Goal: Information Seeking & Learning: Learn about a topic

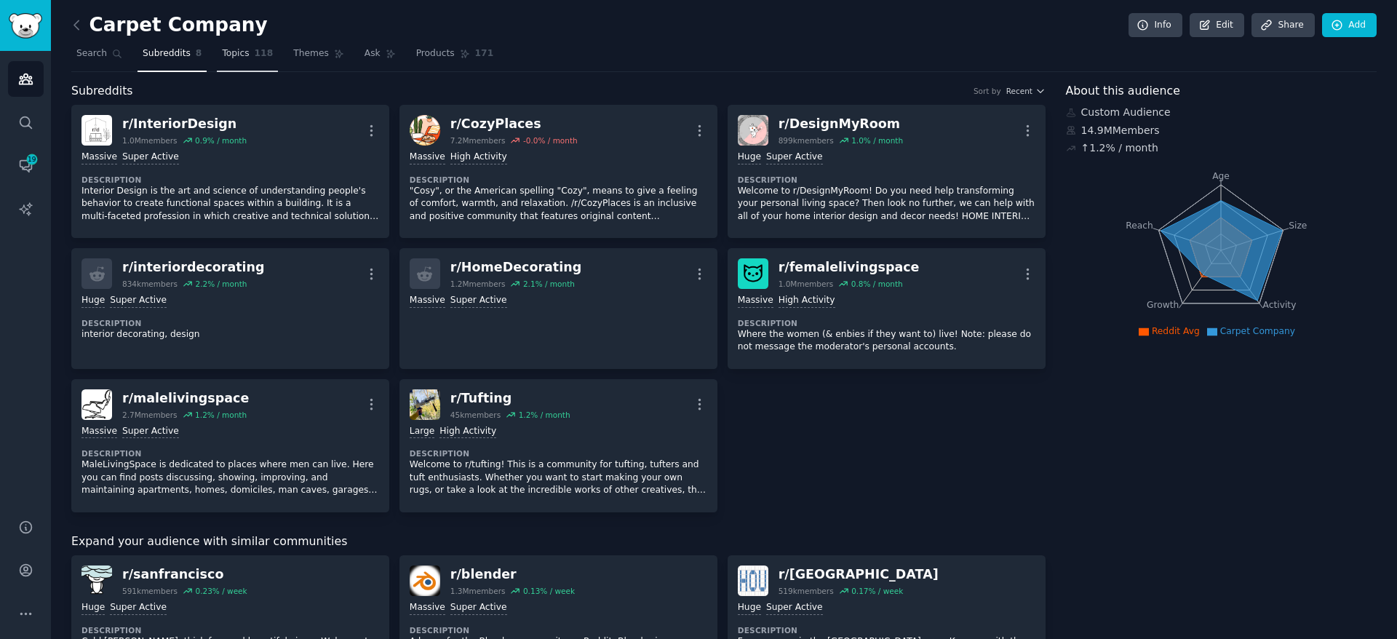
click at [222, 60] on span "Topics" at bounding box center [235, 53] width 27 height 13
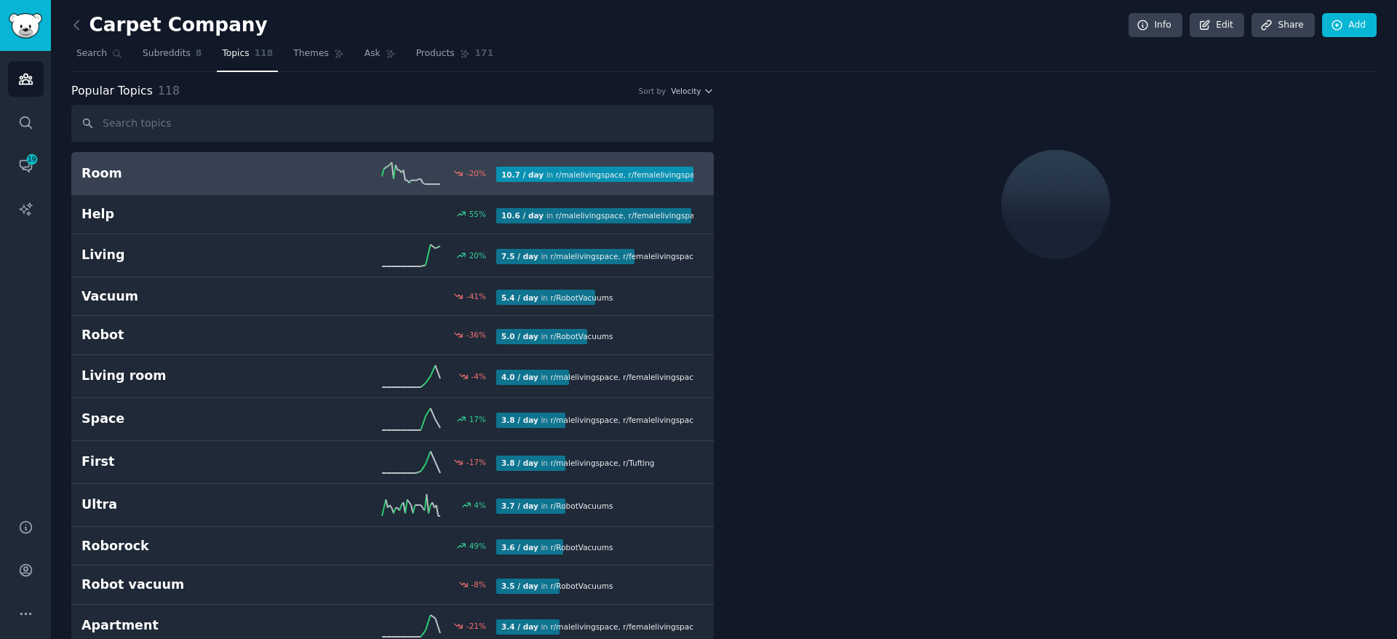
click at [629, 171] on span "r/ femalelivingspace" at bounding box center [666, 174] width 75 height 9
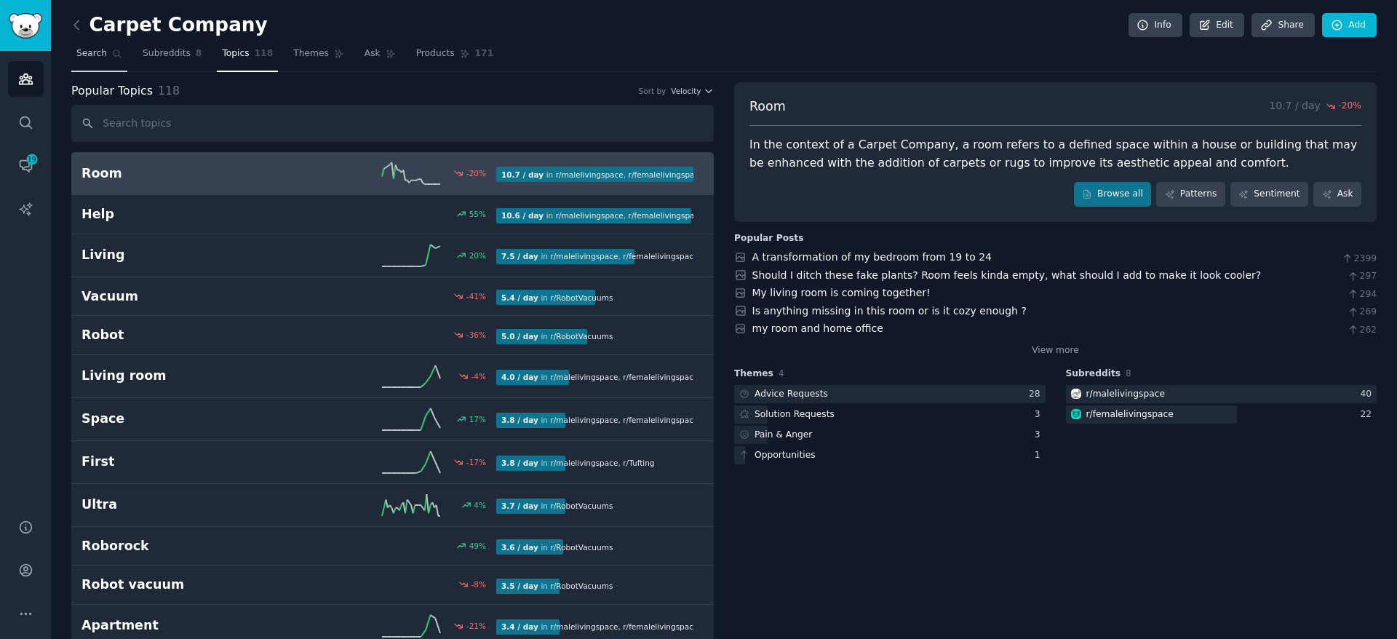
click at [117, 57] on icon at bounding box center [117, 54] width 10 height 10
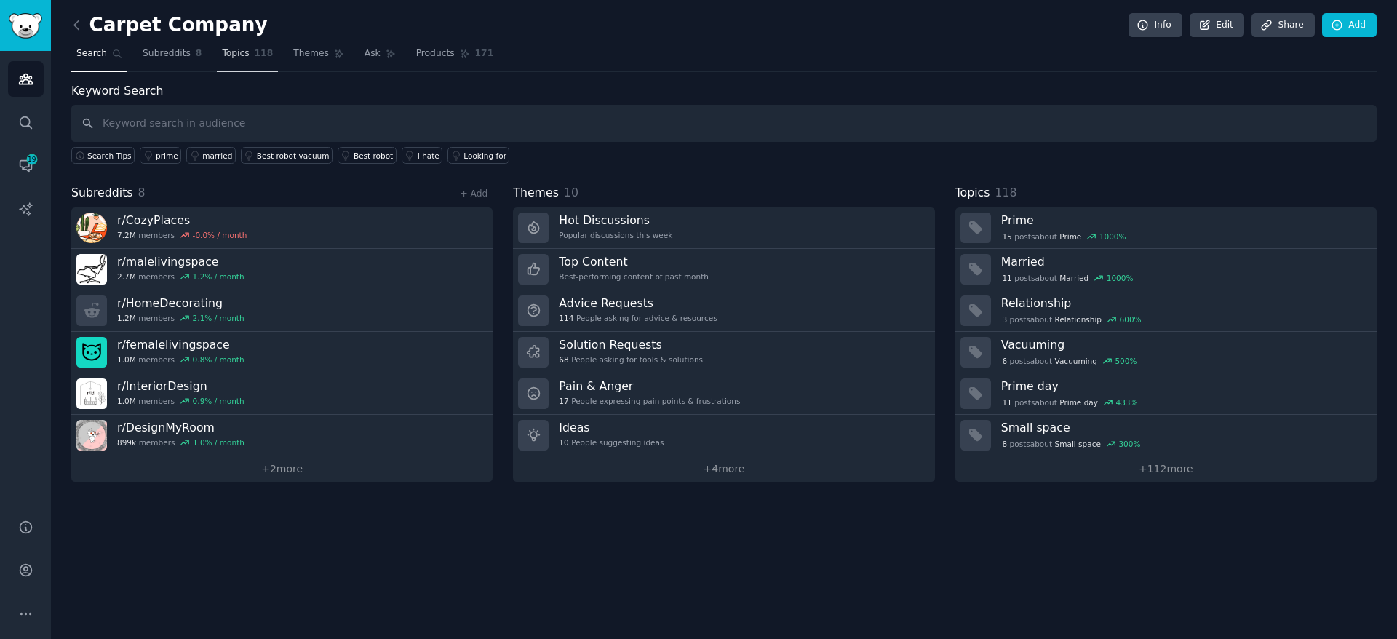
click at [223, 58] on span "Topics" at bounding box center [235, 53] width 27 height 13
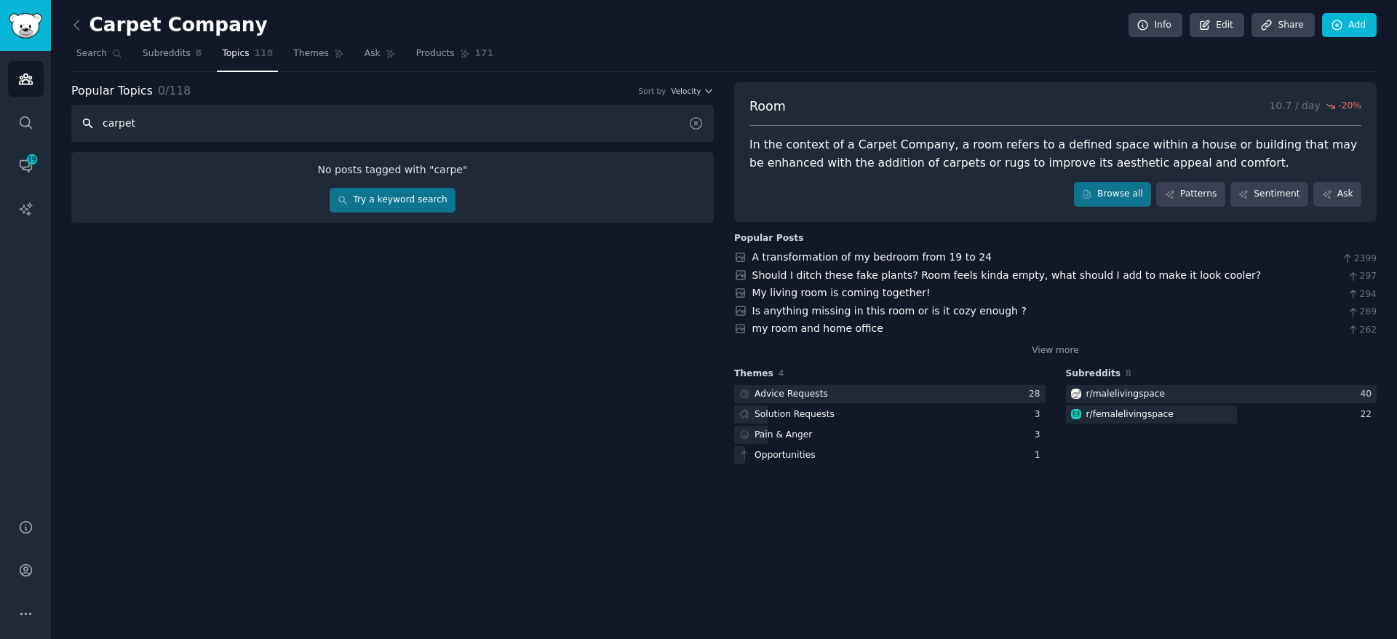
type input "carpet"
click at [384, 197] on link "Try a keyword search" at bounding box center [393, 200] width 126 height 25
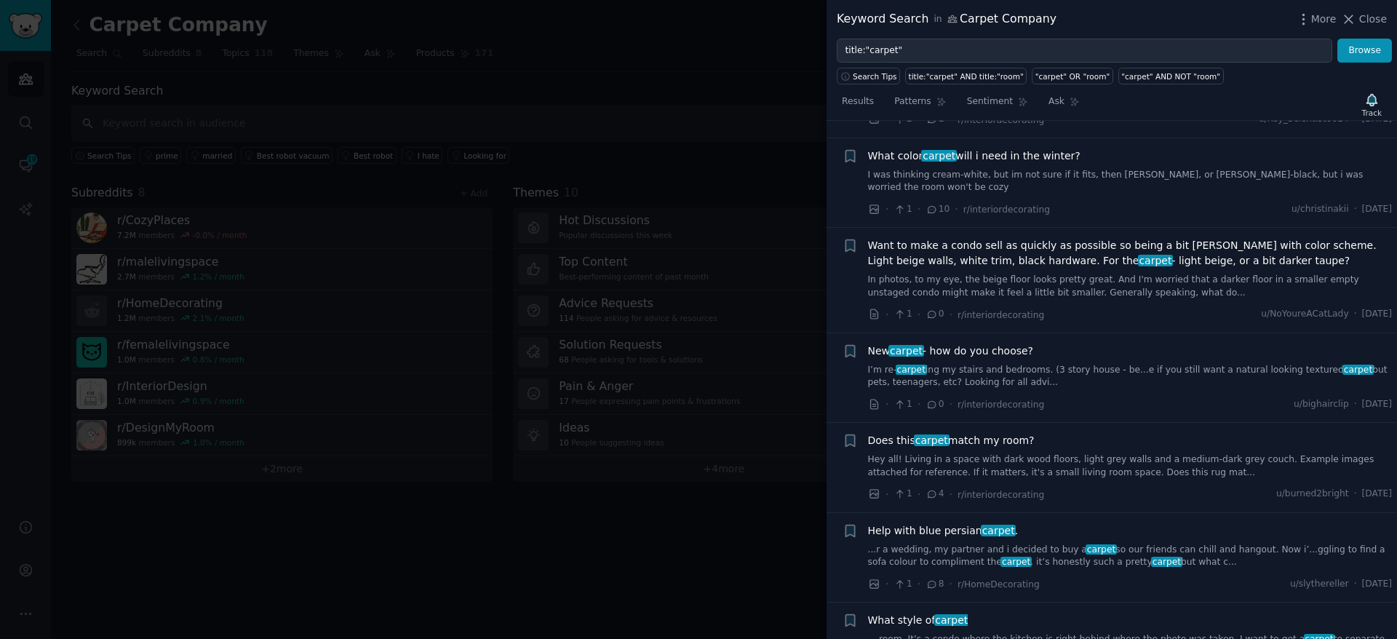
scroll to position [281, 0]
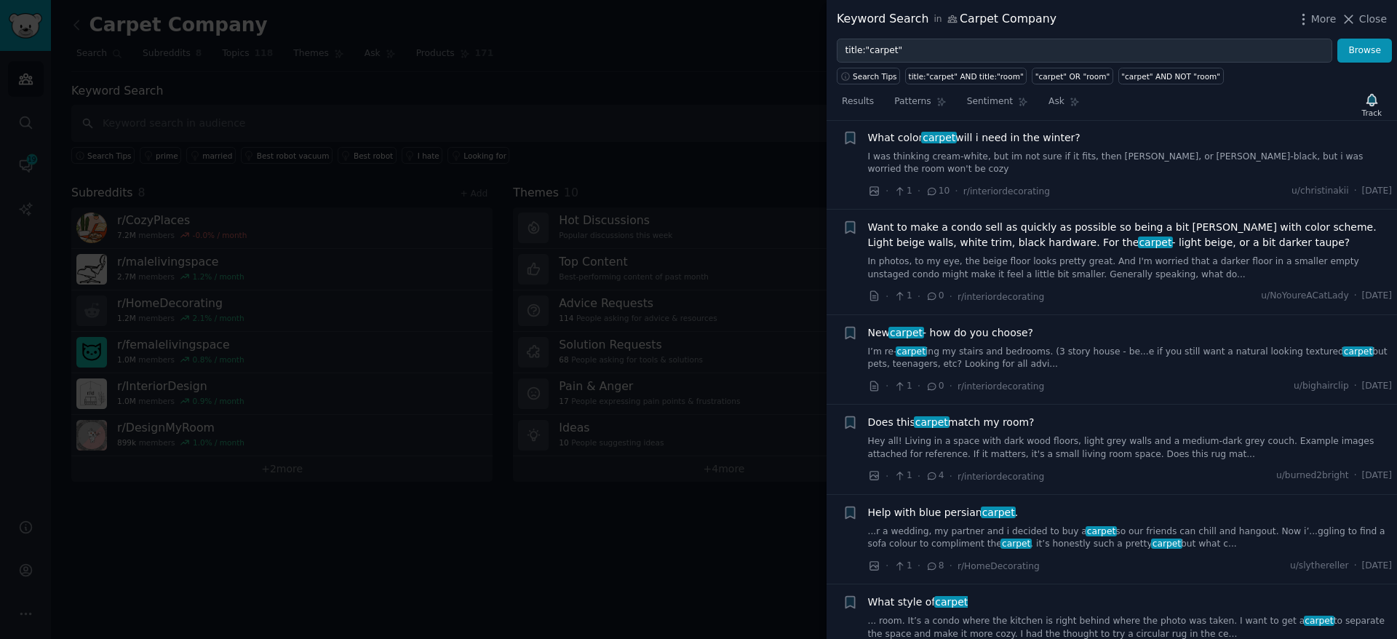
click at [600, 146] on div at bounding box center [698, 319] width 1397 height 639
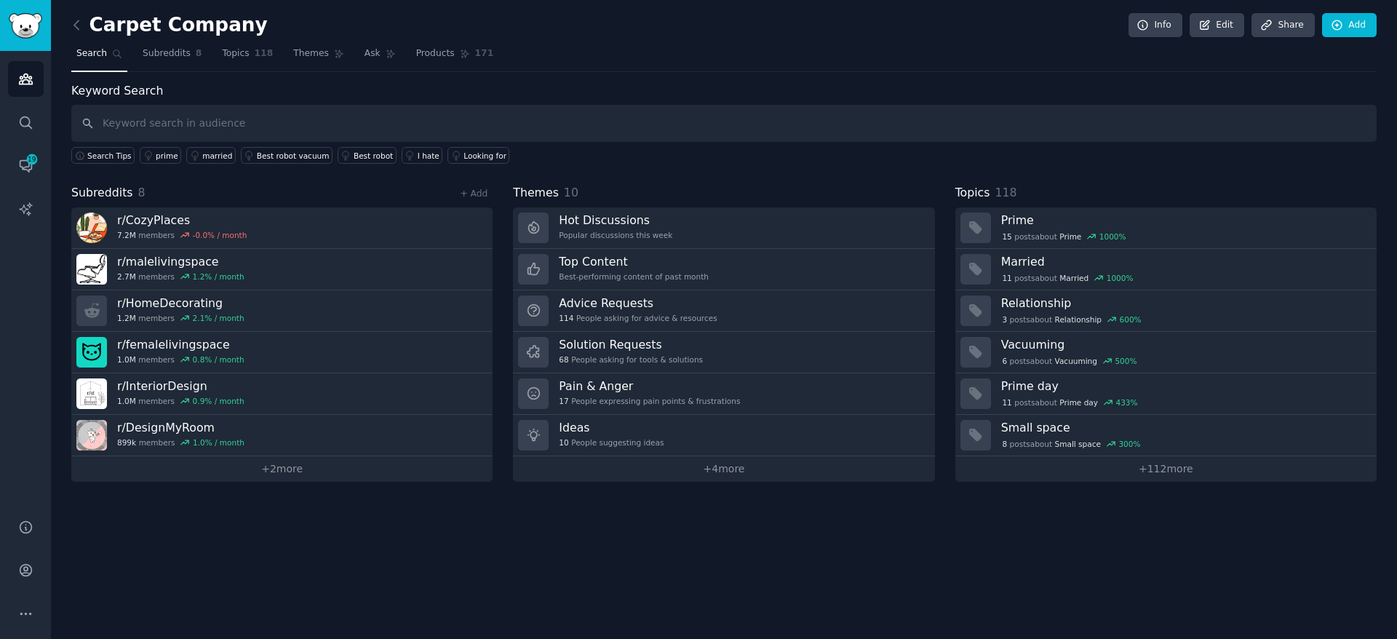
click at [213, 52] on nav "Search Subreddits 8 Topics 118 Themes Ask Products 171" at bounding box center [723, 57] width 1305 height 30
click at [232, 63] on link "Topics 118" at bounding box center [247, 57] width 61 height 30
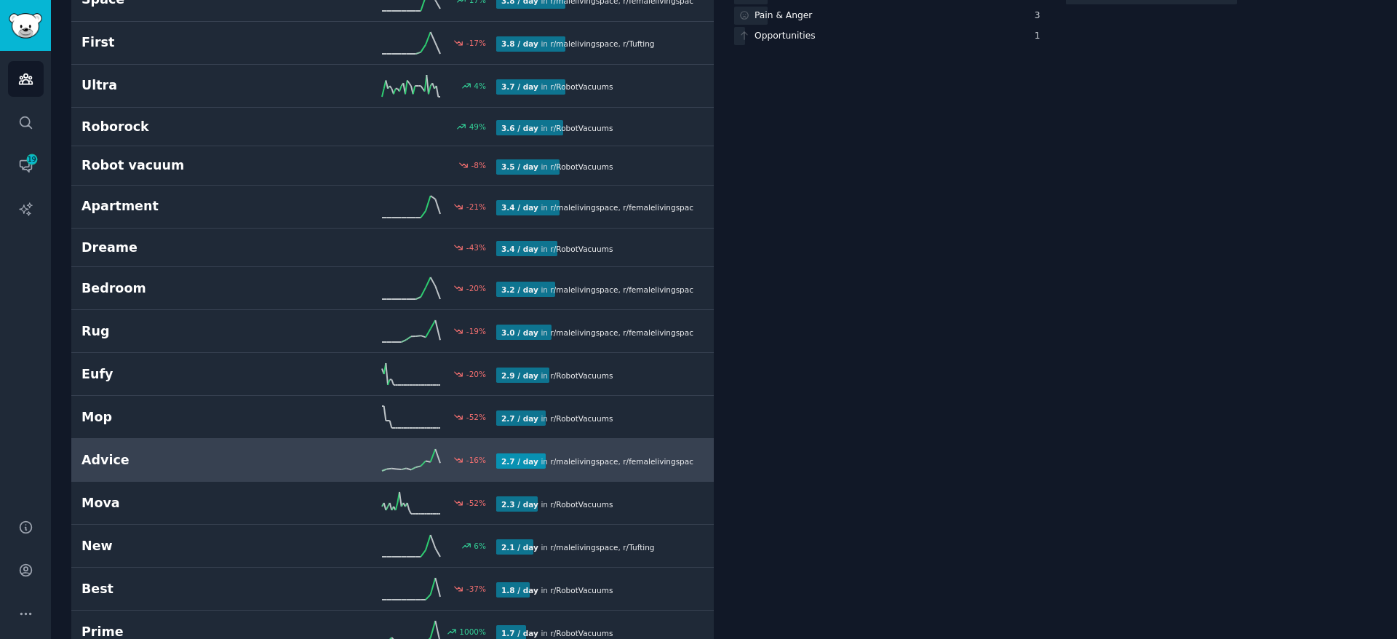
scroll to position [420, 0]
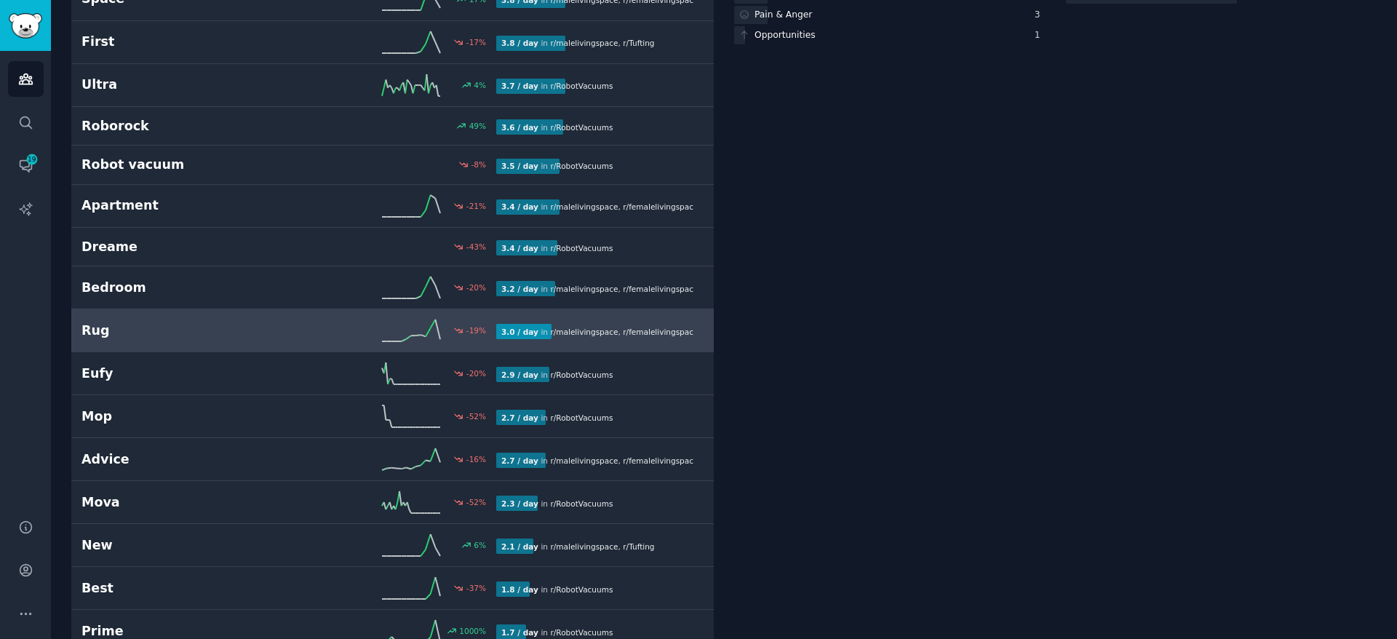
click at [273, 344] on link "Rug -19 % 3.0 / day in r/ malelivingspace , r/ femalelivingspace , and 1 other" at bounding box center [392, 330] width 643 height 43
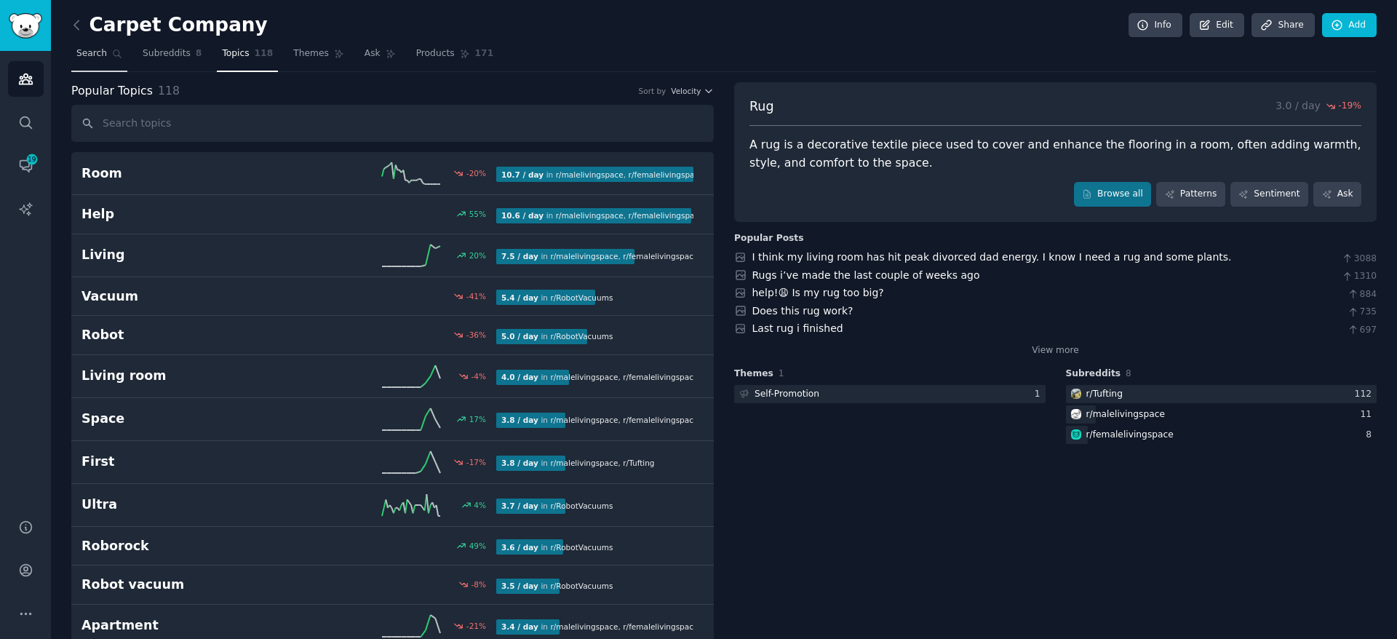
click at [117, 59] on link "Search" at bounding box center [99, 57] width 56 height 30
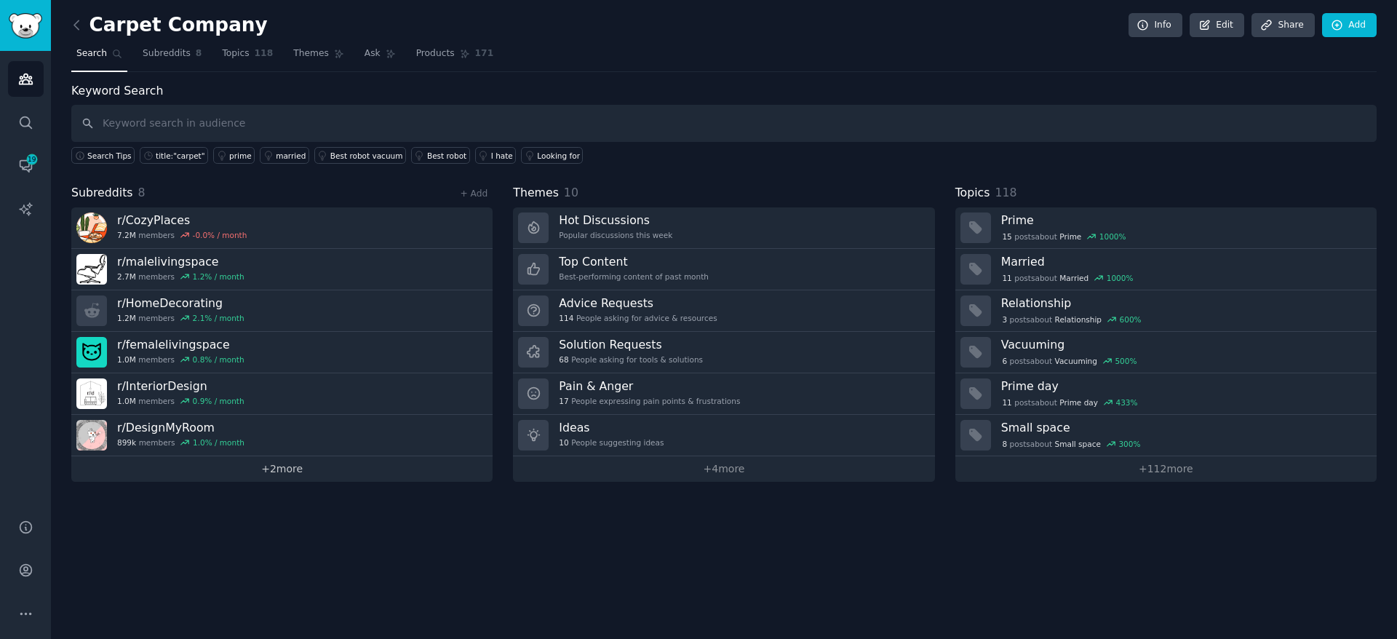
click at [323, 476] on link "+ 2 more" at bounding box center [281, 468] width 421 height 25
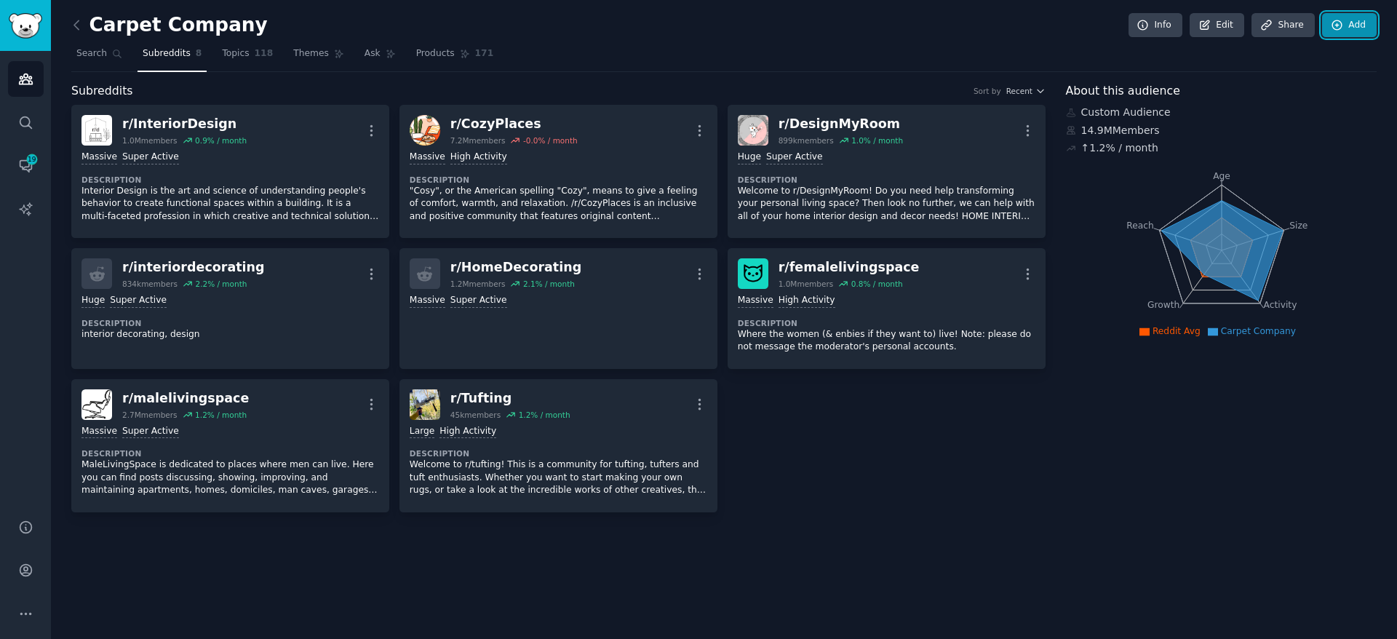
click at [1338, 30] on icon at bounding box center [1337, 25] width 13 height 13
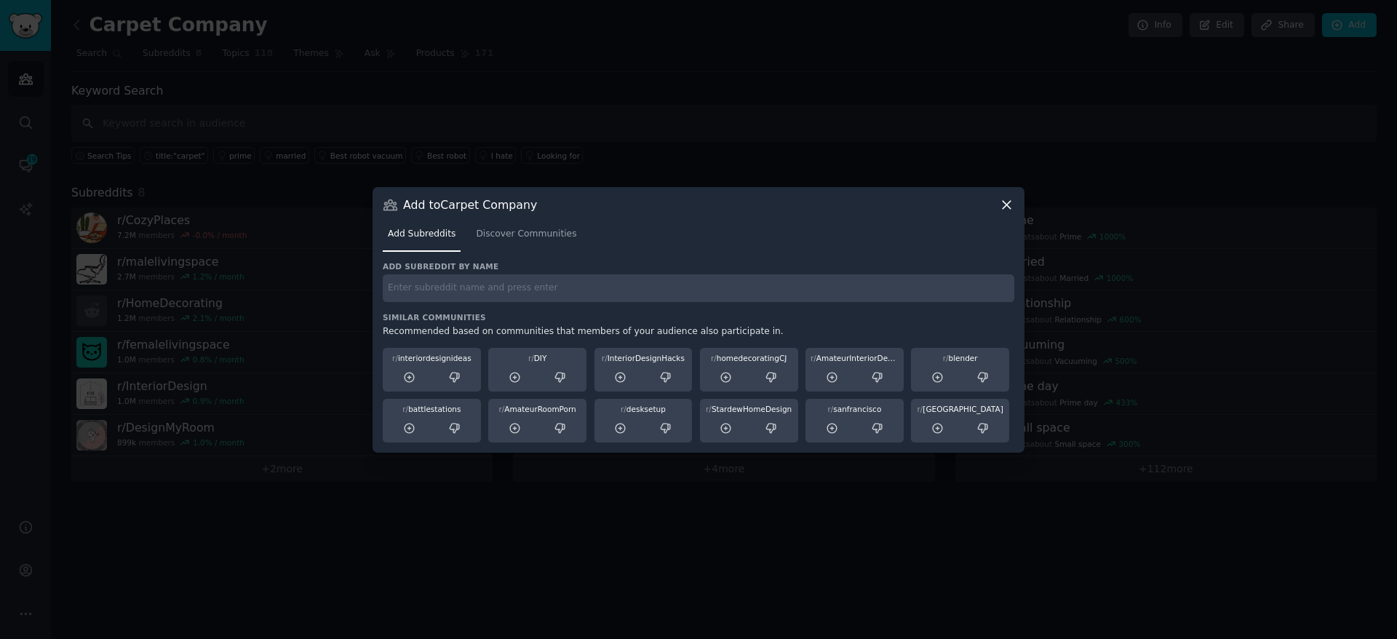
click at [799, 295] on input "text" at bounding box center [699, 288] width 632 height 28
type input "g"
type input "flooring"
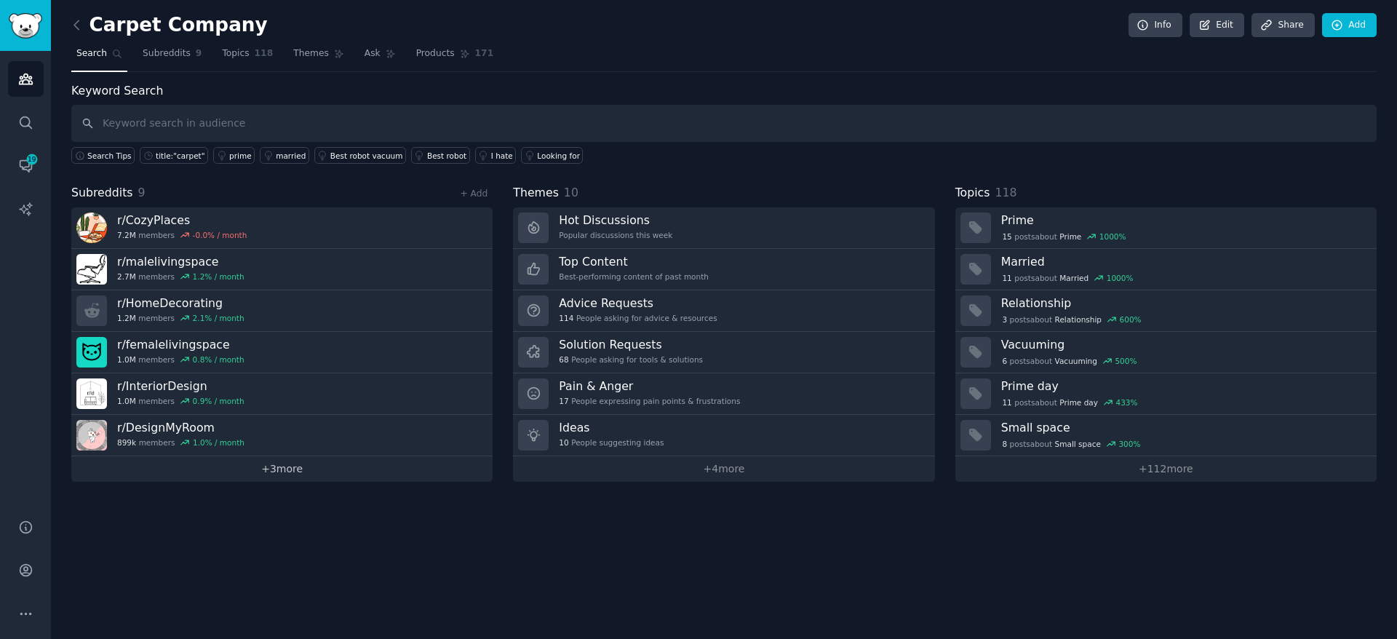
click at [321, 480] on link "+ 3 more" at bounding box center [281, 468] width 421 height 25
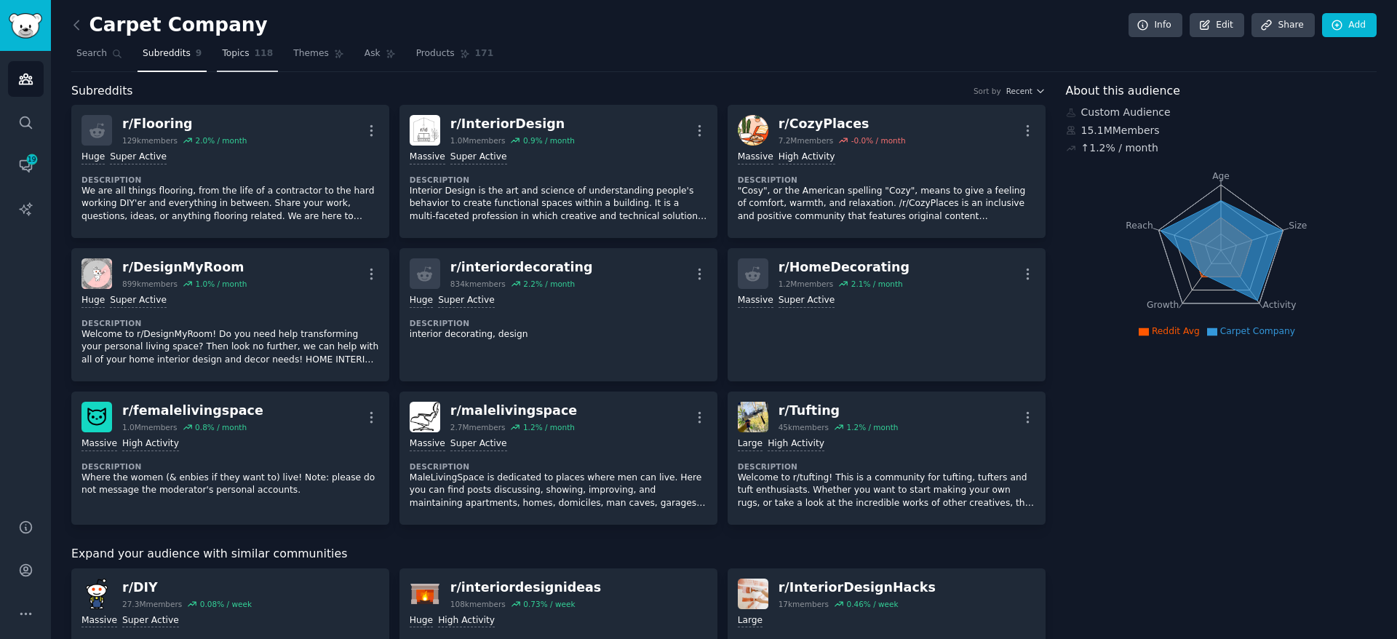
click at [237, 55] on span "Topics" at bounding box center [235, 53] width 27 height 13
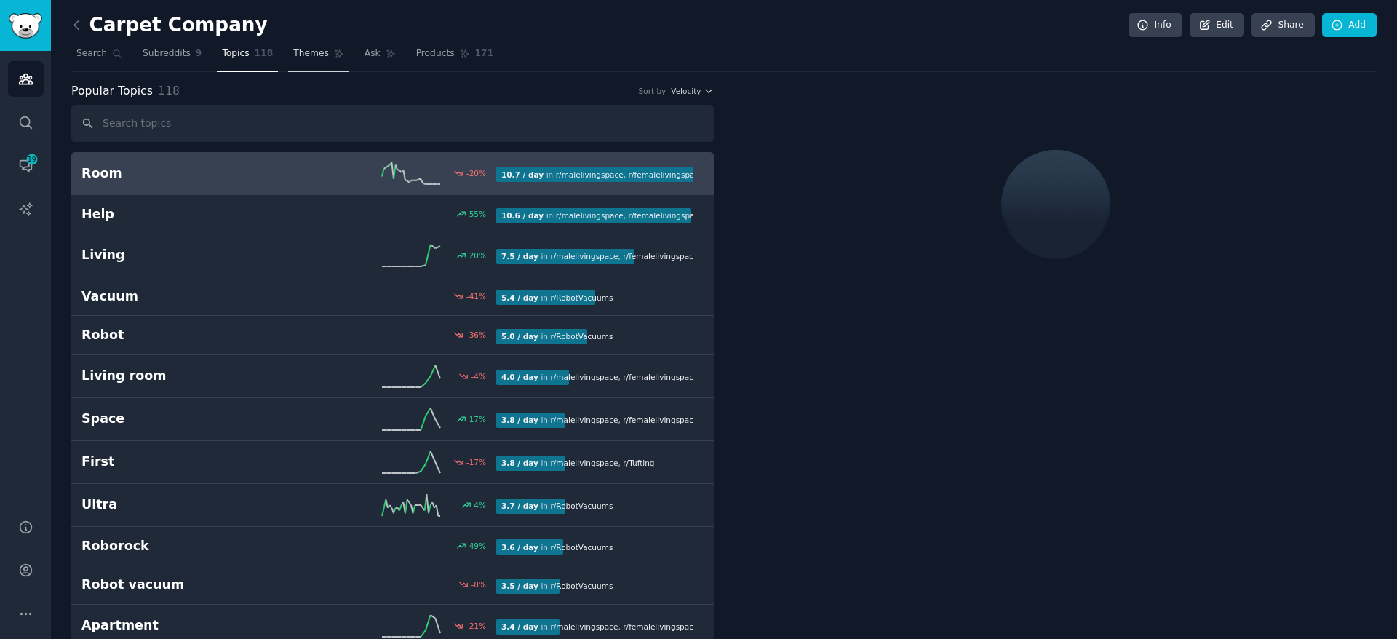
click at [309, 60] on link "Themes" at bounding box center [318, 57] width 61 height 30
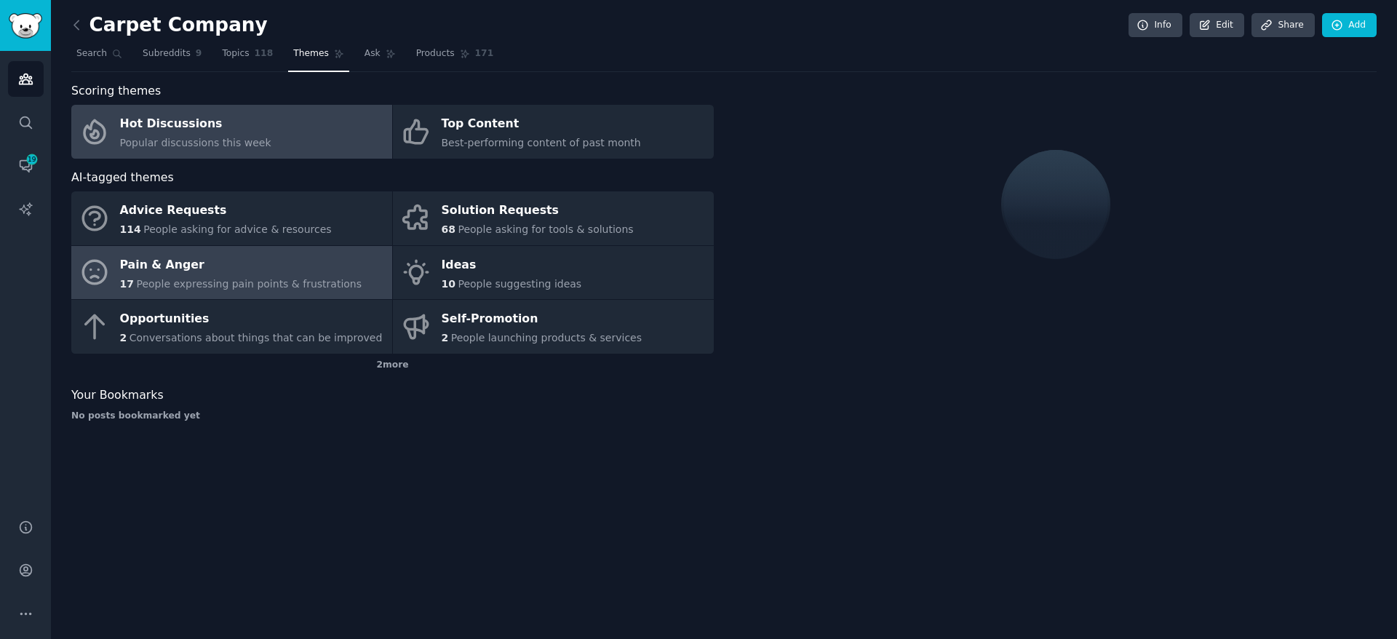
click at [316, 263] on div "Pain & Anger" at bounding box center [241, 264] width 242 height 23
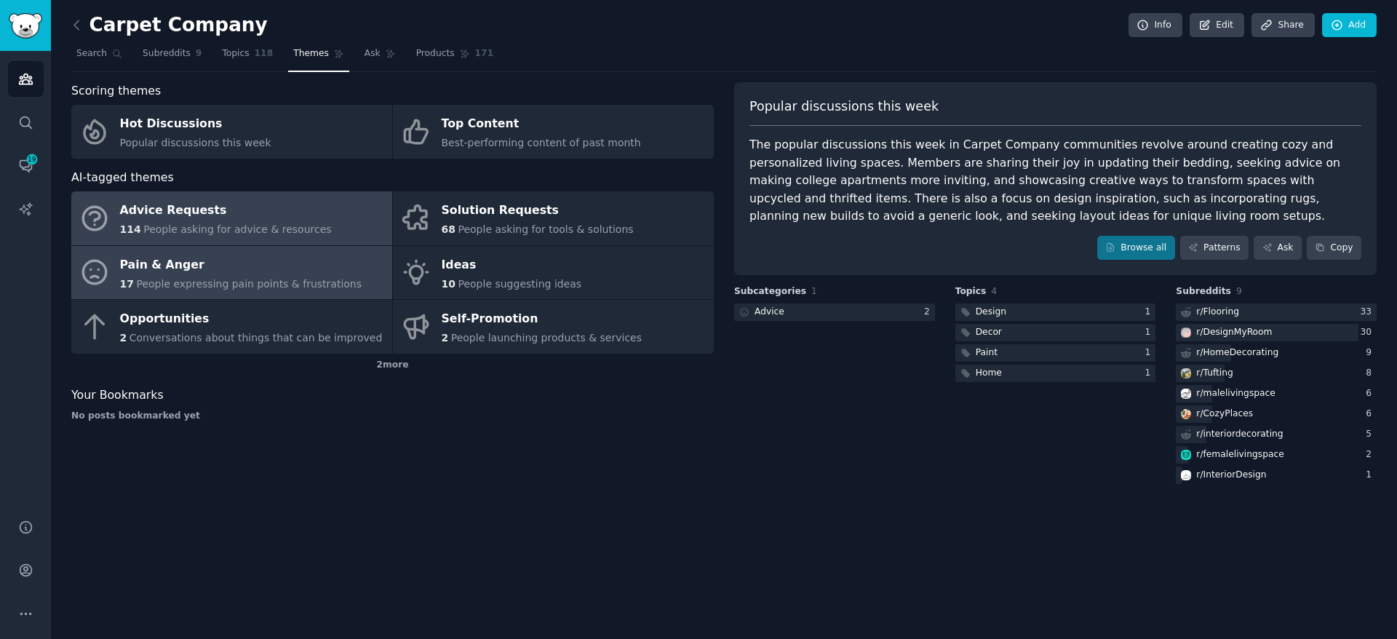
click at [272, 226] on span "People asking for advice & resources" at bounding box center [237, 229] width 188 height 12
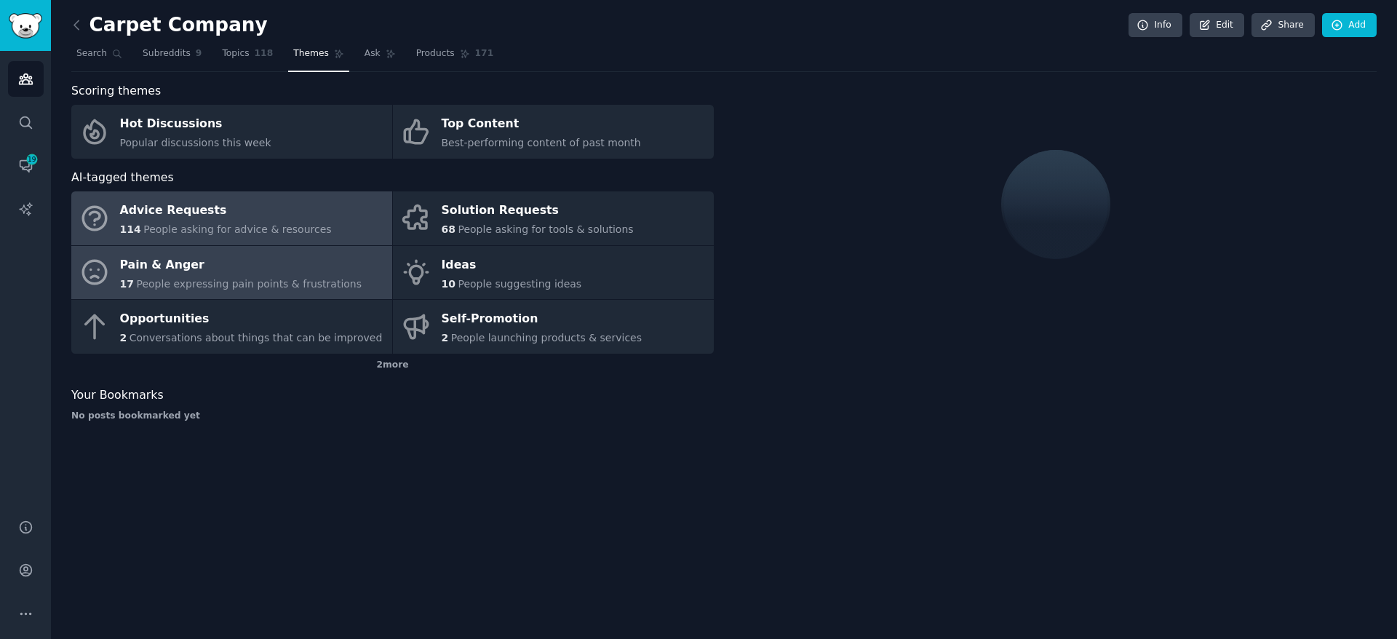
click at [285, 252] on link "Pain & Anger 17 People expressing pain points & frustrations" at bounding box center [231, 273] width 321 height 54
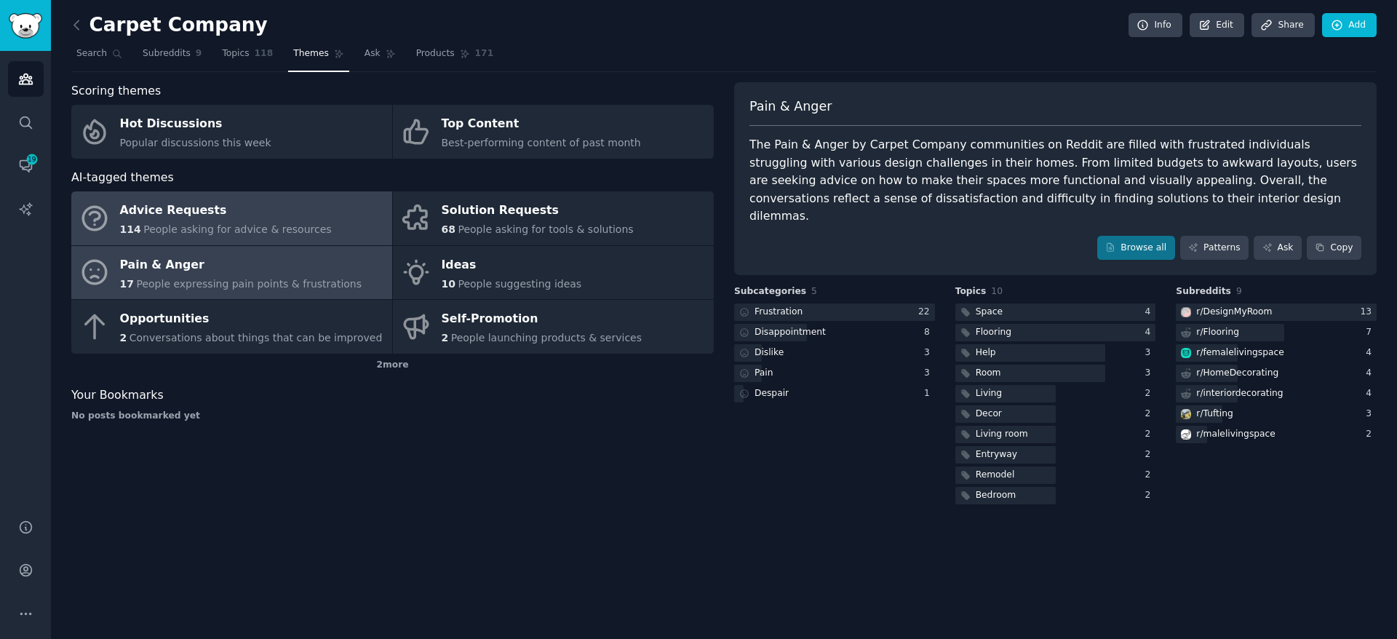
click at [278, 220] on div "Advice Requests" at bounding box center [226, 210] width 212 height 23
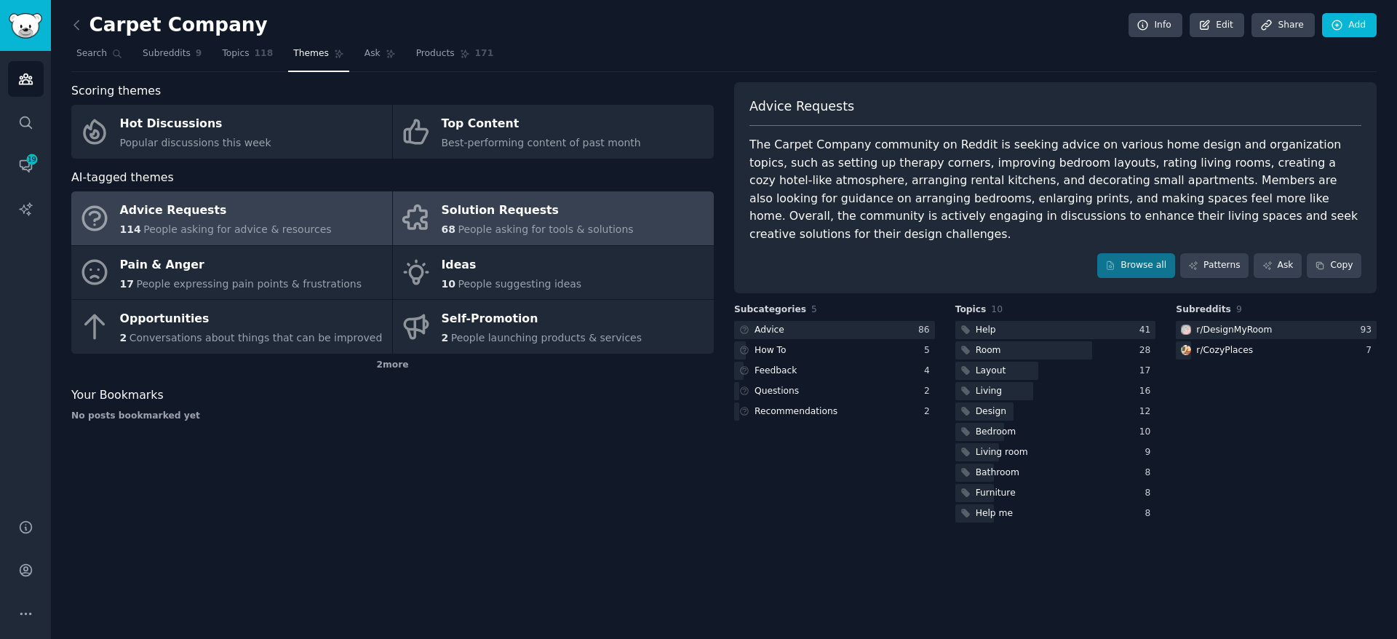
click at [462, 222] on div "68 People asking for tools & solutions" at bounding box center [538, 229] width 192 height 15
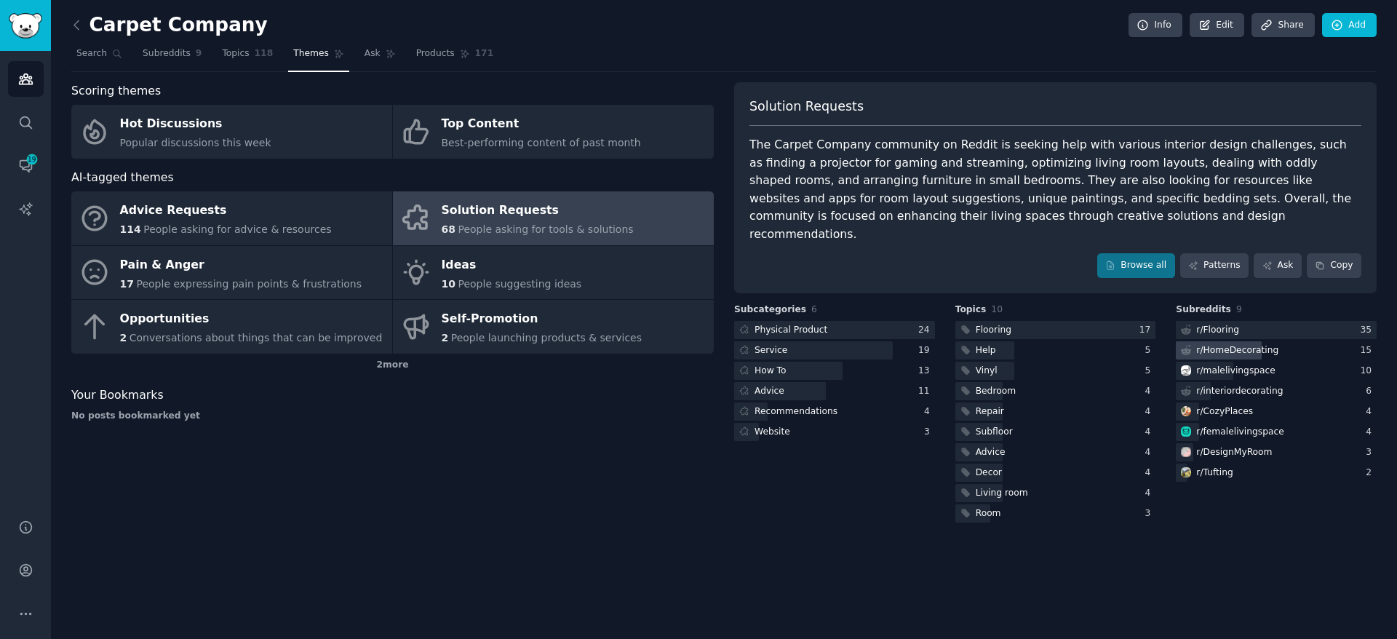
click at [1265, 344] on div "r/ HomeDecorating" at bounding box center [1237, 350] width 82 height 13
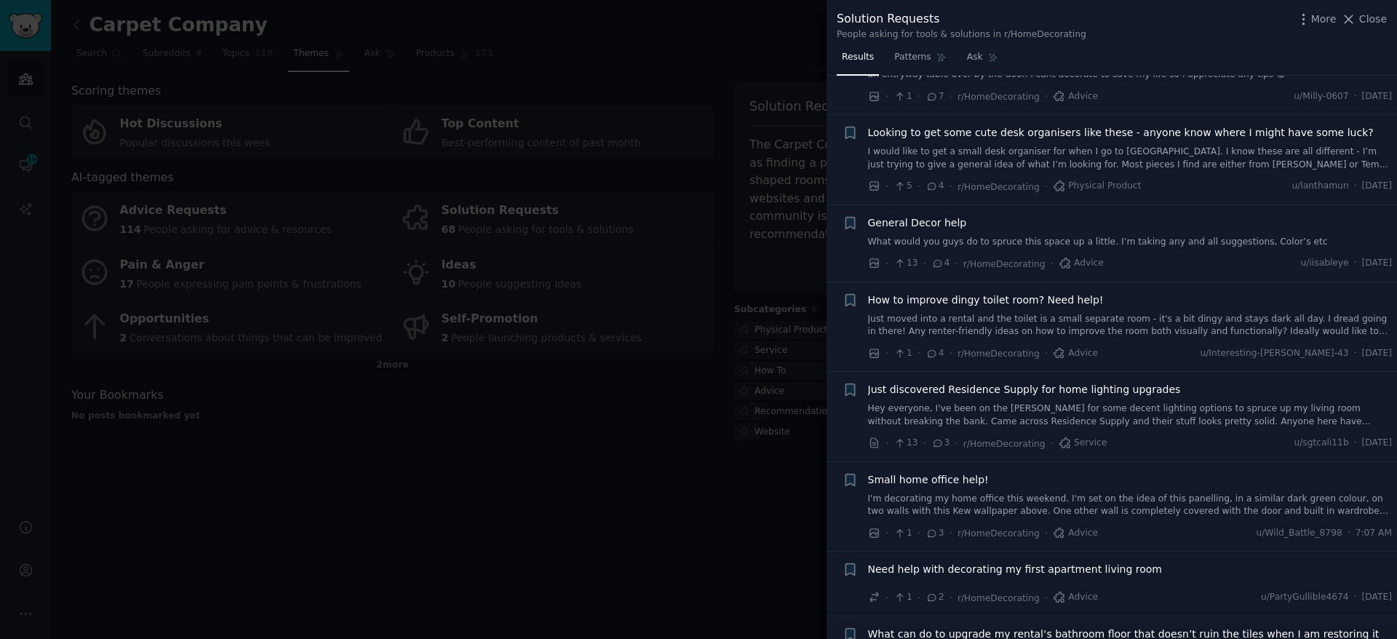
scroll to position [295, 0]
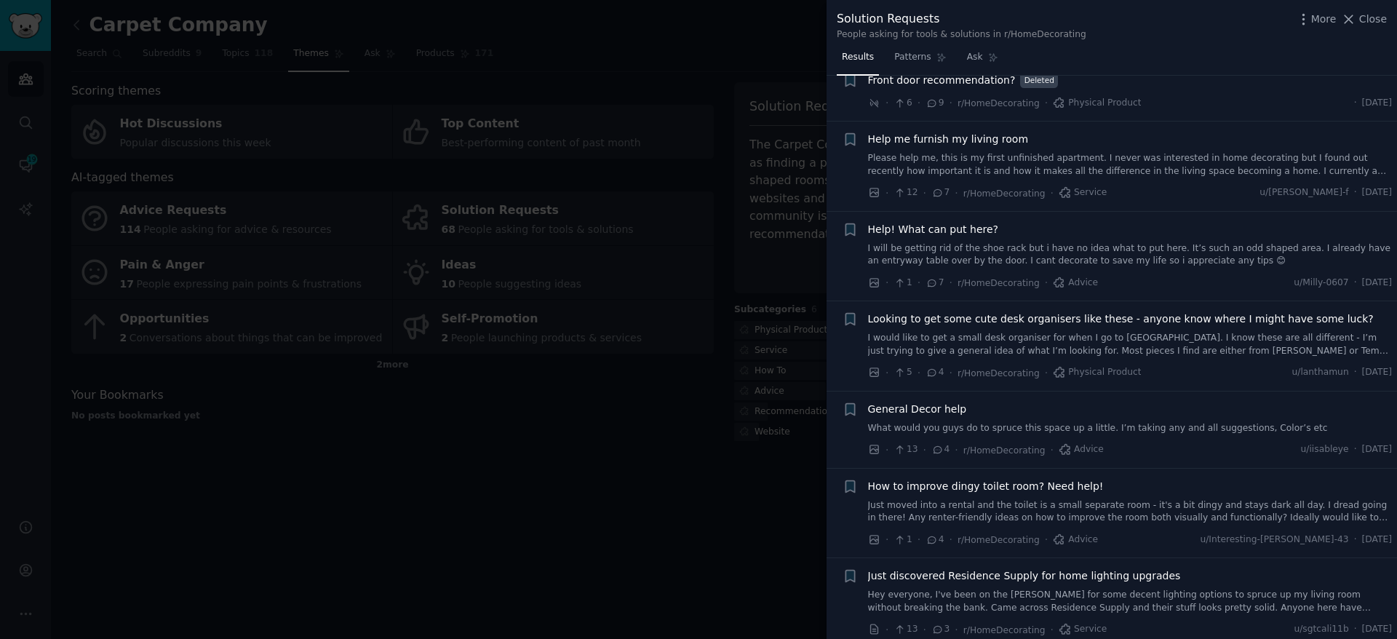
click at [622, 404] on div at bounding box center [698, 319] width 1397 height 639
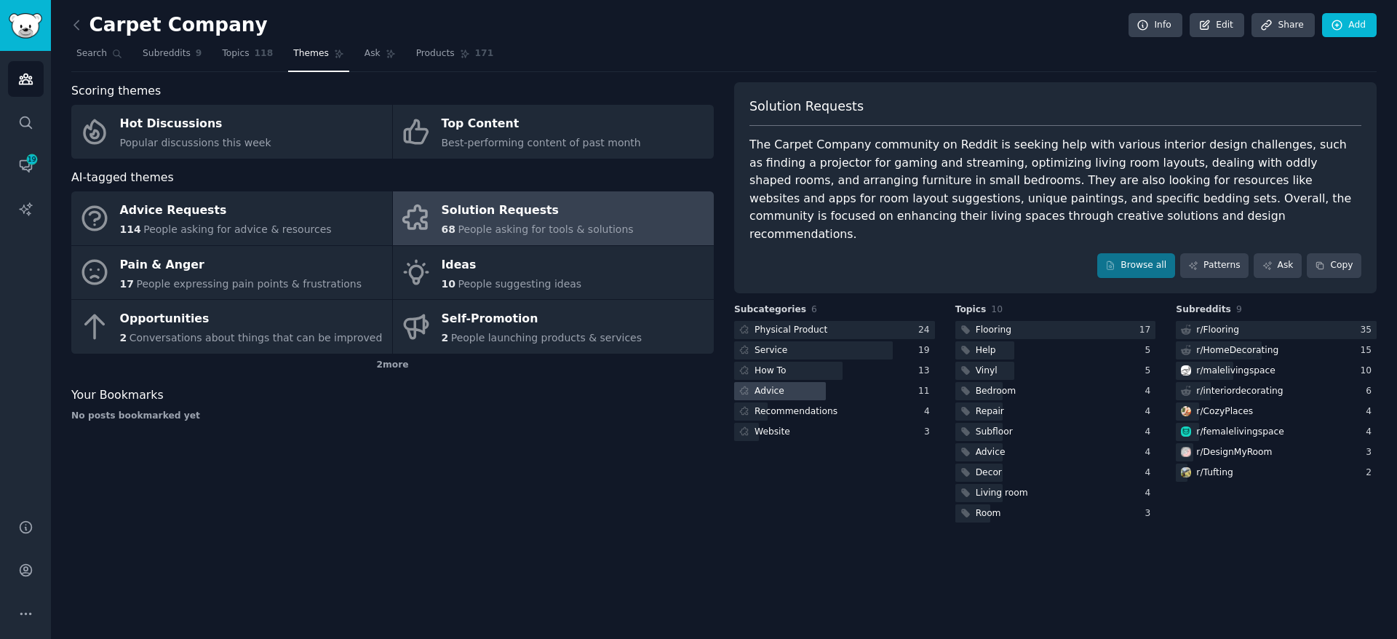
click at [811, 382] on div at bounding box center [780, 391] width 92 height 18
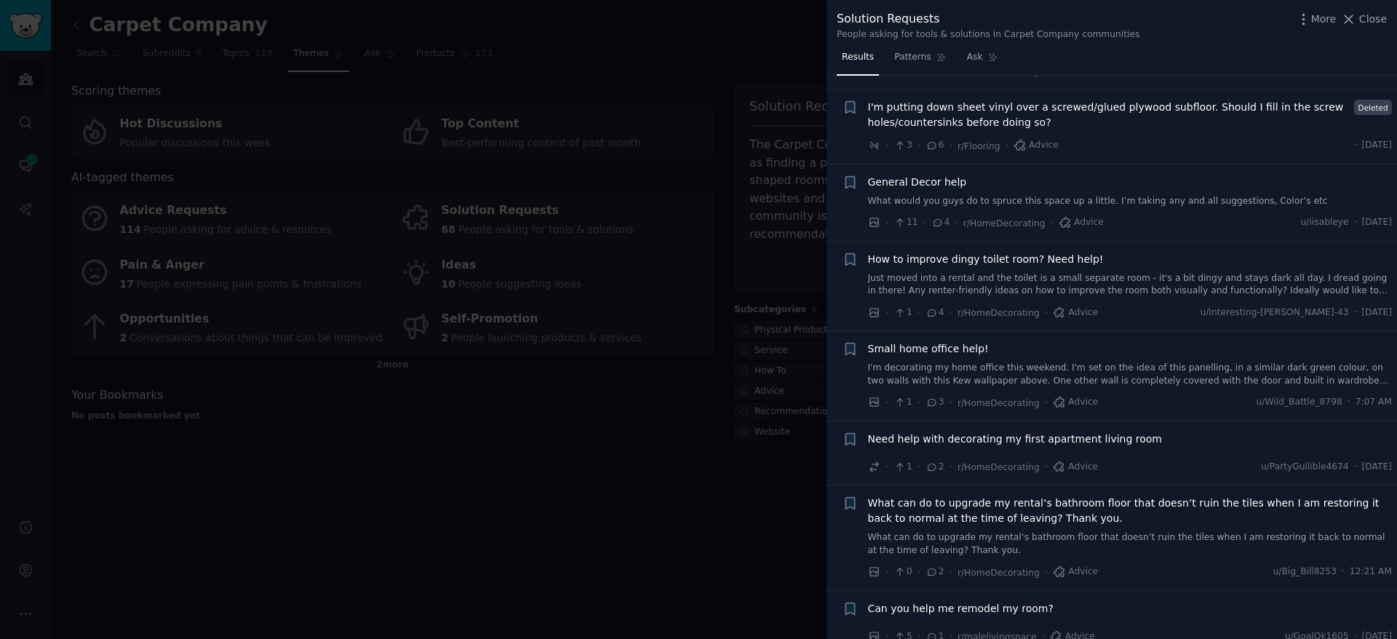
scroll to position [384, 0]
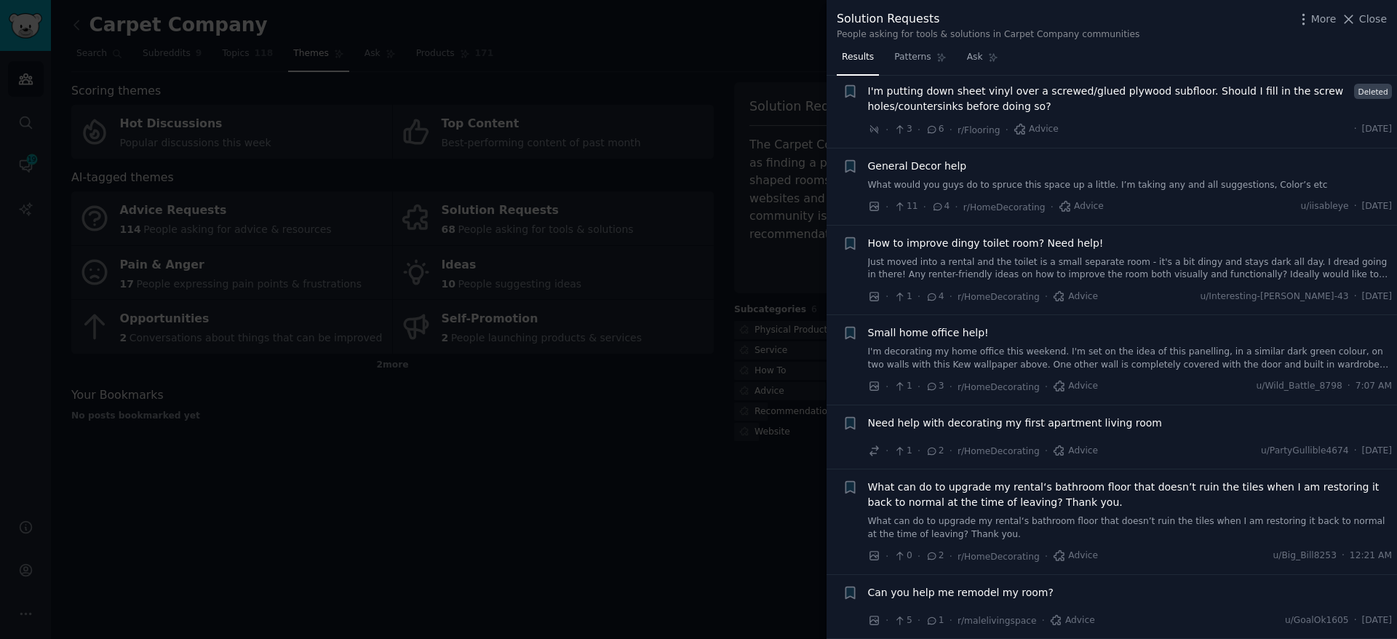
click at [752, 474] on div at bounding box center [698, 319] width 1397 height 639
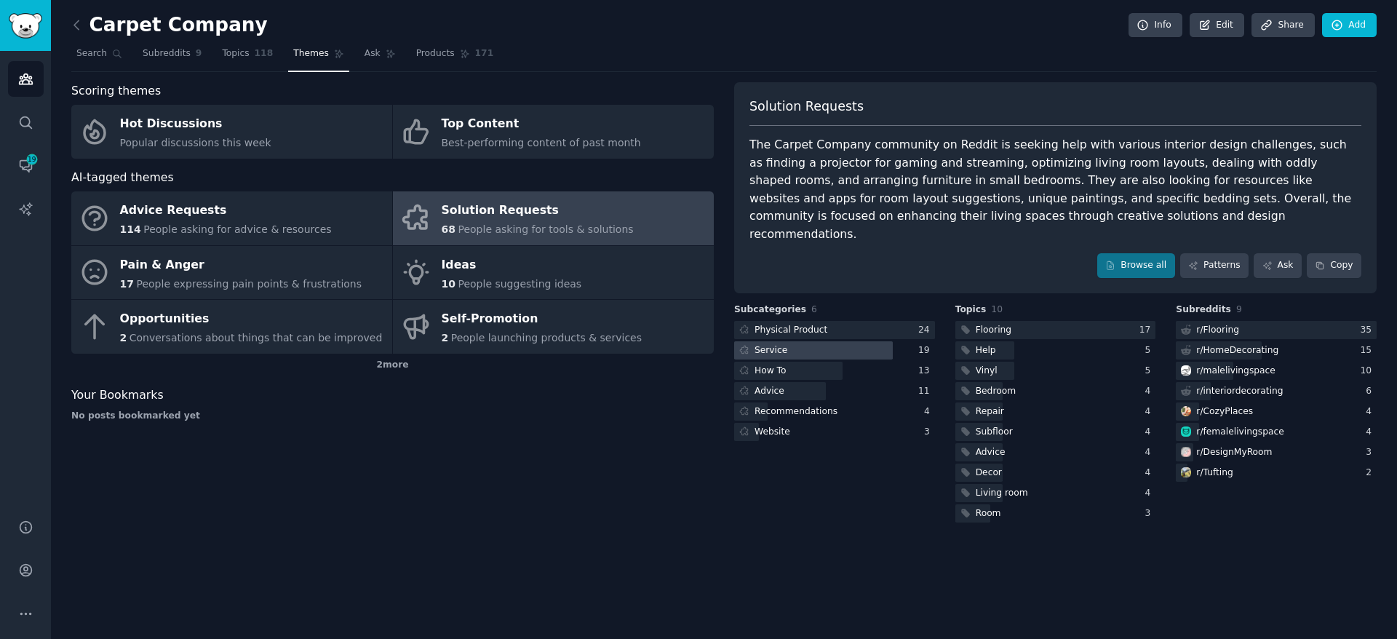
click at [798, 341] on div at bounding box center [813, 350] width 159 height 18
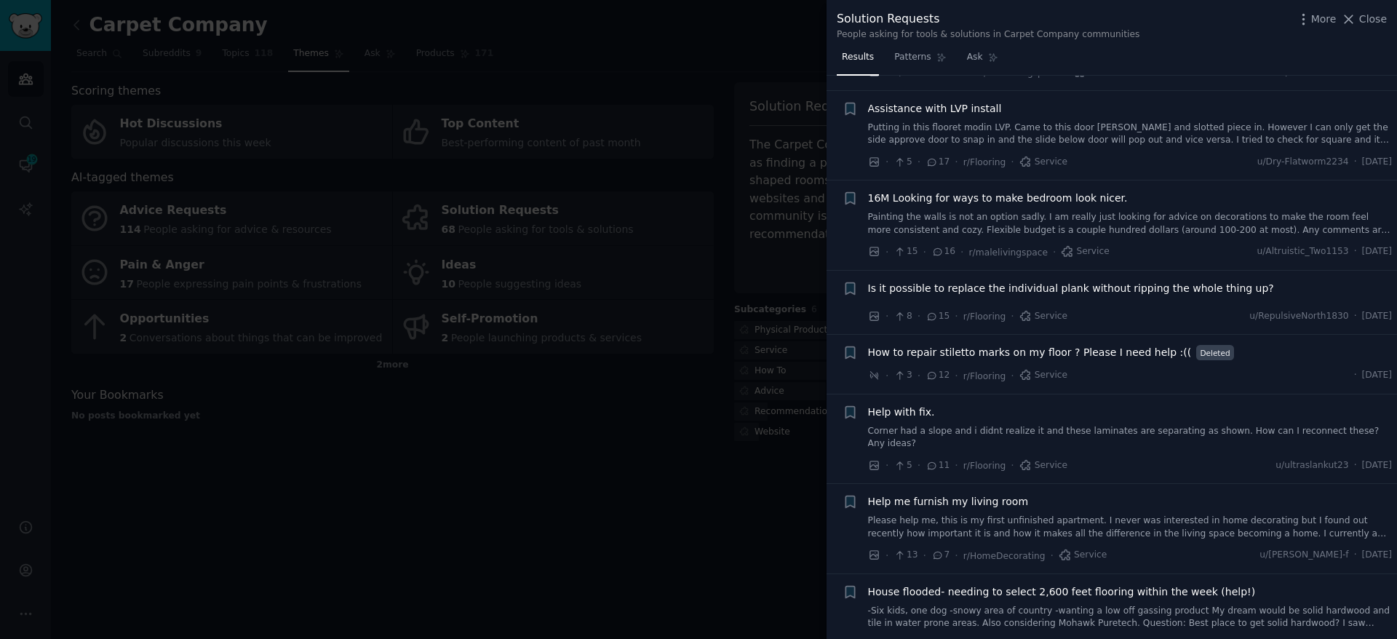
scroll to position [111, 0]
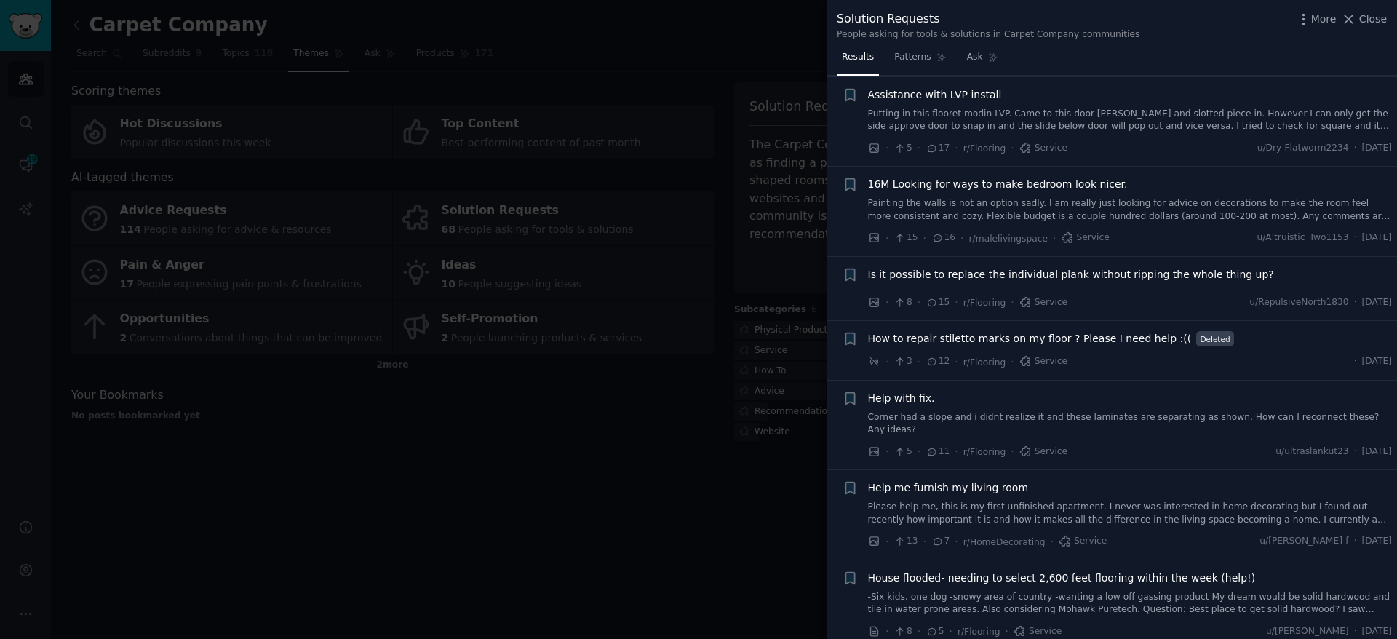
click at [565, 437] on div at bounding box center [698, 319] width 1397 height 639
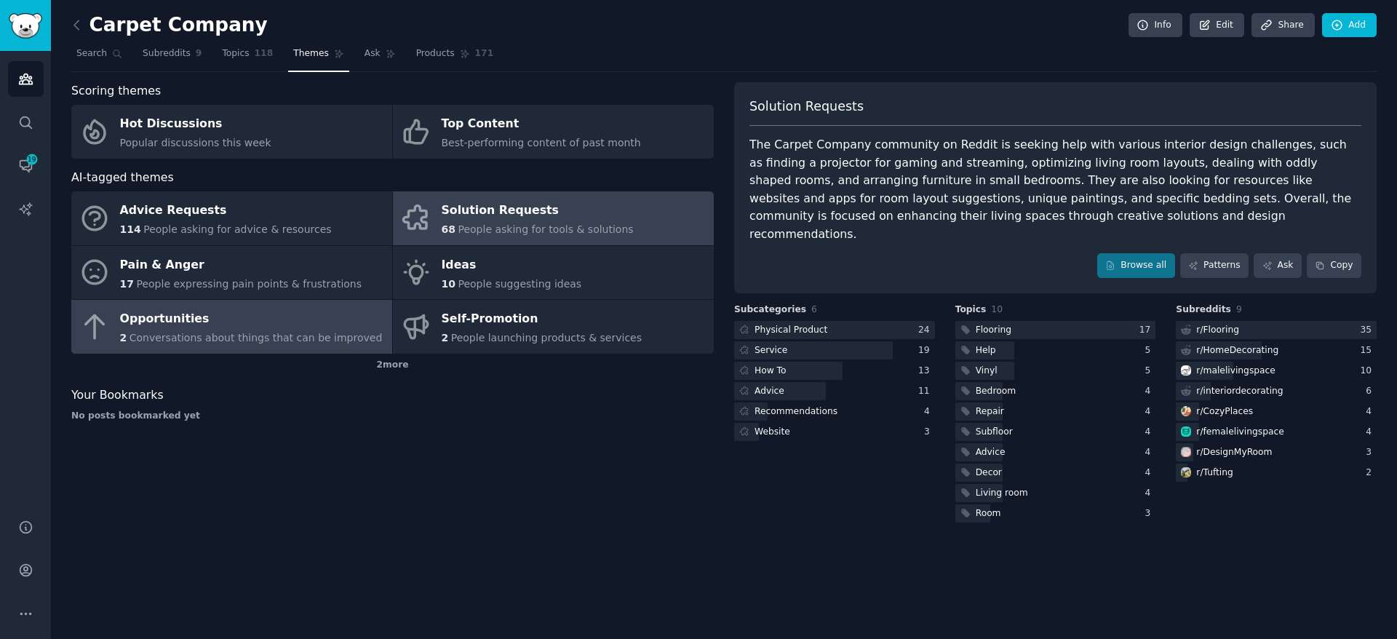
click at [319, 319] on div "Opportunities" at bounding box center [251, 319] width 263 height 23
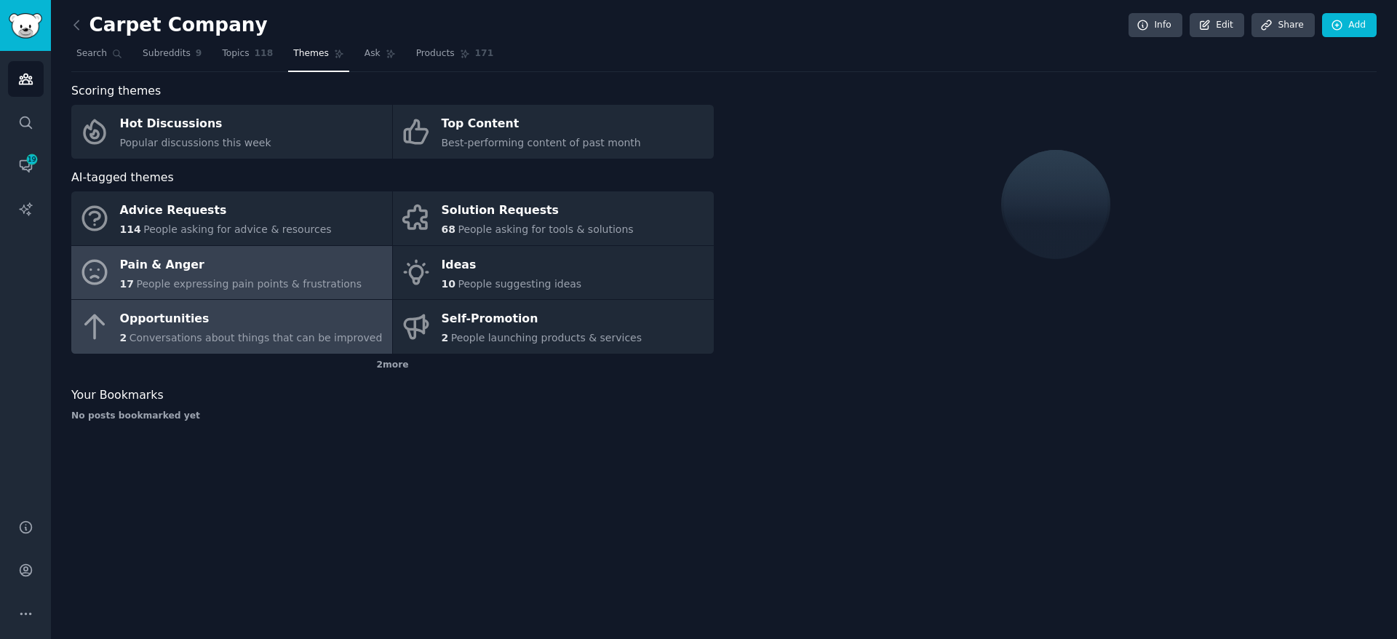
click at [338, 263] on div "Pain & Anger" at bounding box center [241, 264] width 242 height 23
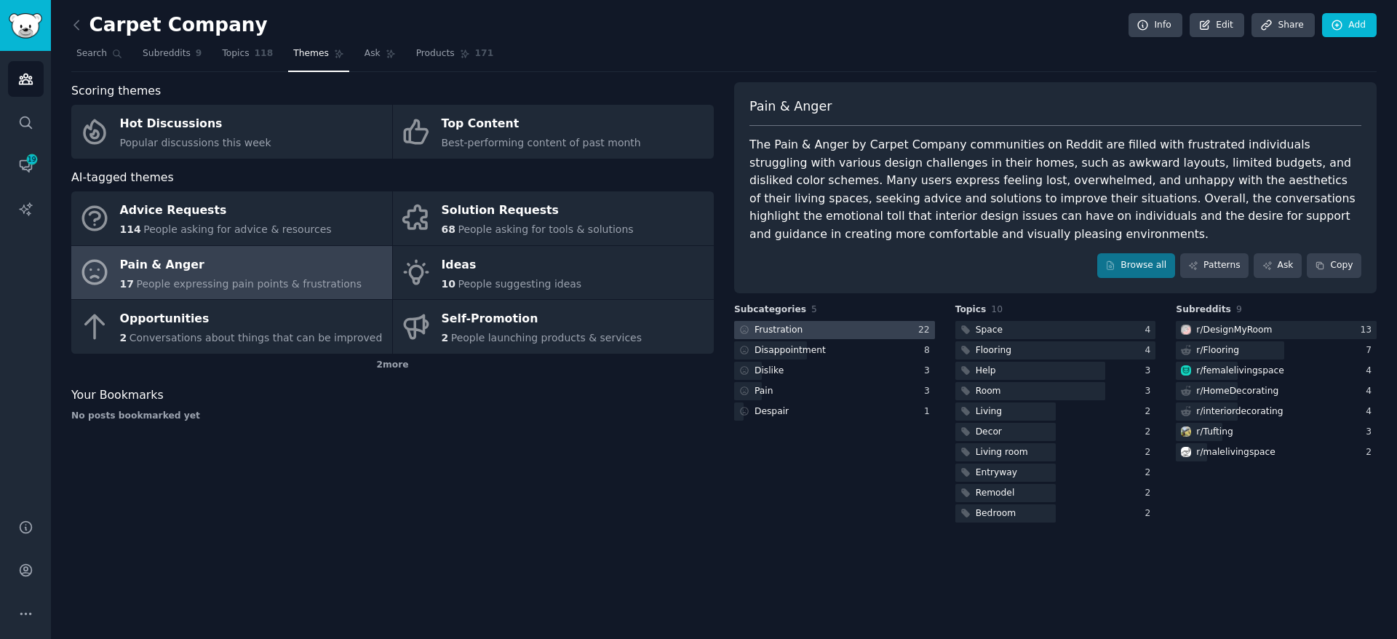
click at [904, 330] on div at bounding box center [834, 330] width 201 height 18
